Goal: Transaction & Acquisition: Book appointment/travel/reservation

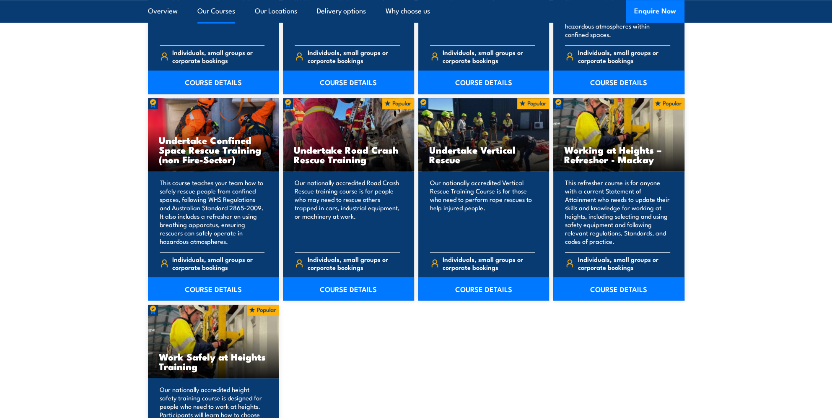
scroll to position [964, 0]
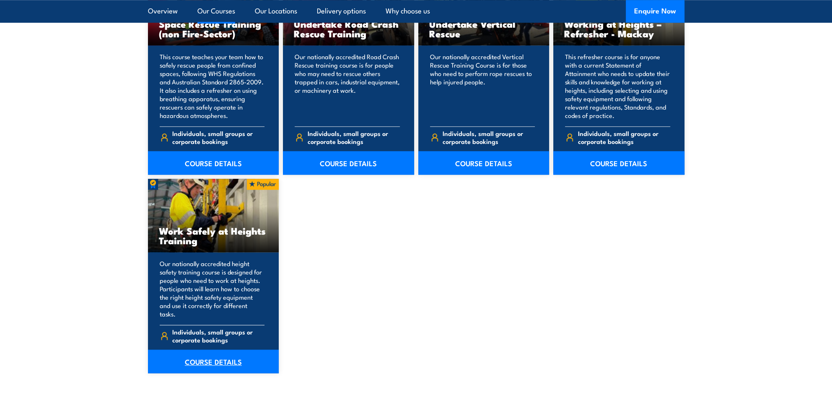
click at [223, 357] on link "COURSE DETAILS" at bounding box center [213, 360] width 131 height 23
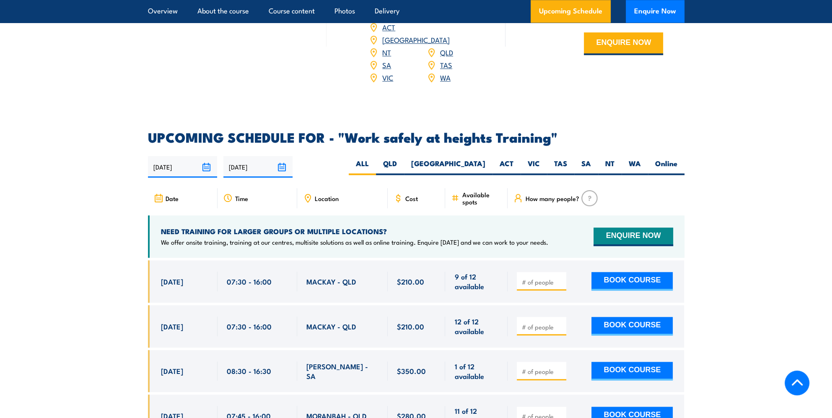
scroll to position [1300, 0]
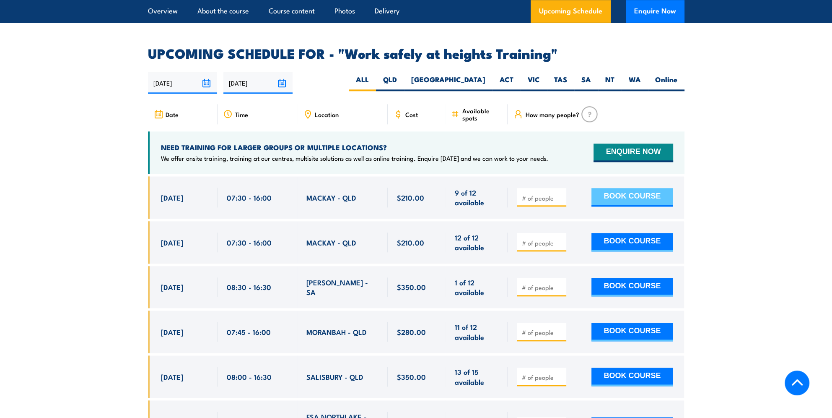
click at [631, 188] on button "BOOK COURSE" at bounding box center [632, 197] width 81 height 18
type input "1"
click at [618, 188] on button "BOOK COURSE" at bounding box center [632, 197] width 81 height 18
